Goal: Find specific page/section: Find specific page/section

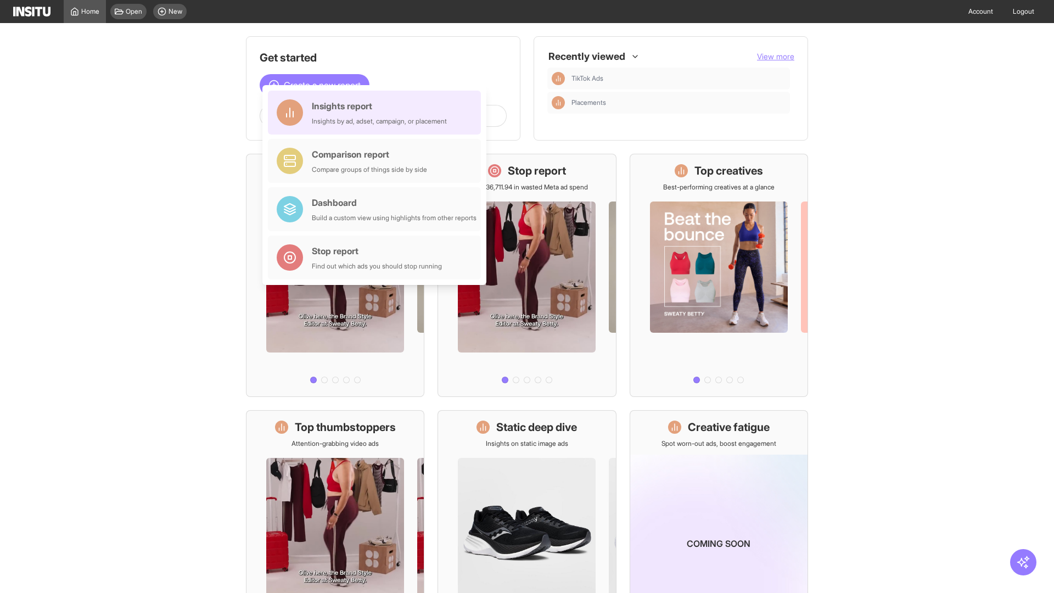
click at [377, 113] on div "Insights report Insights by ad, adset, campaign, or placement" at bounding box center [379, 112] width 135 height 26
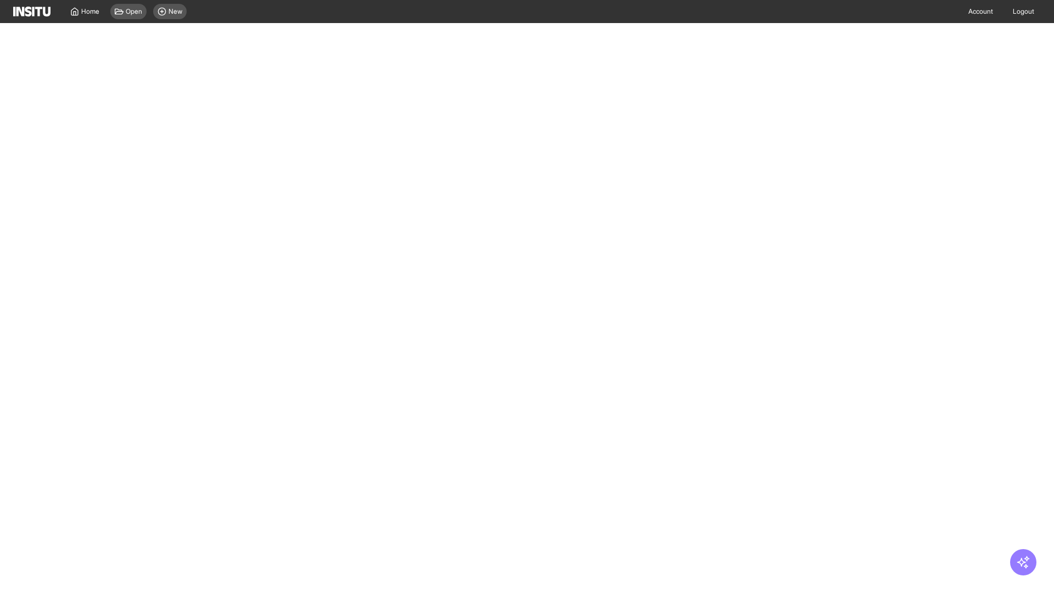
select select "**"
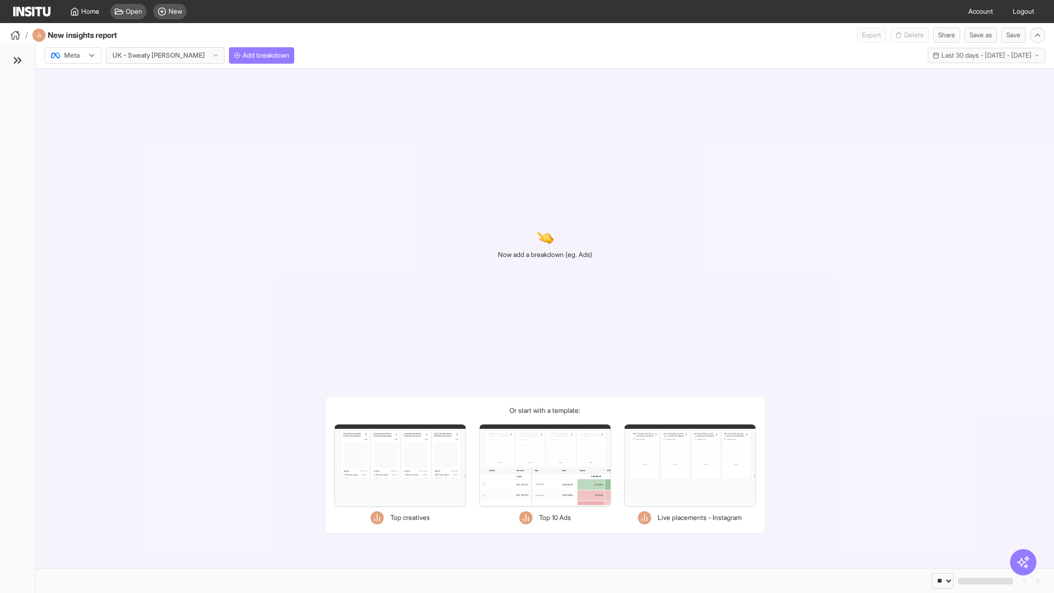
click at [73, 55] on div at bounding box center [65, 55] width 31 height 11
click at [75, 98] on span "TikTok" at bounding box center [74, 98] width 19 height 10
